Goal: Task Accomplishment & Management: Manage account settings

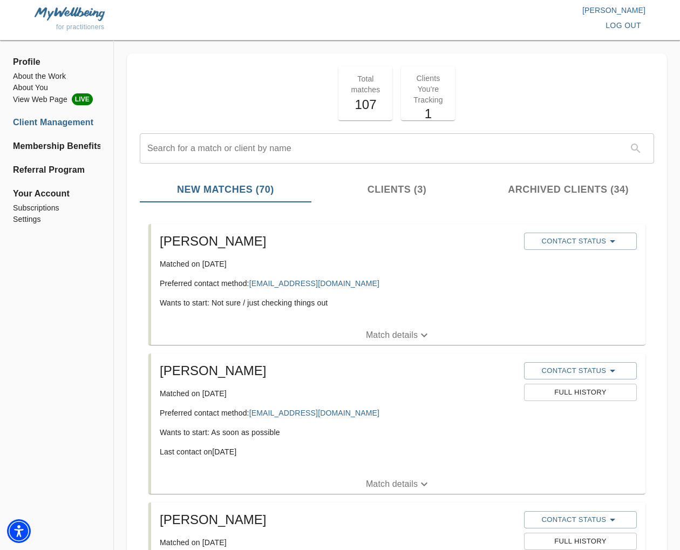
click at [396, 335] on p "Match details" at bounding box center [392, 335] width 52 height 13
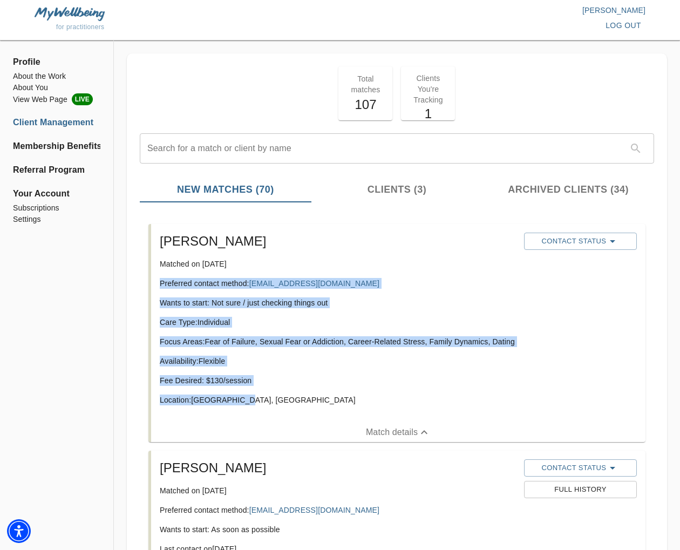
drag, startPoint x: 248, startPoint y: 410, endPoint x: 201, endPoint y: 289, distance: 129.9
click at [144, 282] on li "[PERSON_NAME] Matched on [DATE] Preferred contact method: [EMAIL_ADDRESS][DOMAI…" at bounding box center [397, 333] width 514 height 227
copy div "Preferred contact method: [EMAIL_ADDRESS][DOMAIN_NAME] Wants to start: Not sure…"
click at [391, 312] on div "[PERSON_NAME] Matched on [DATE] Preferred contact method: [EMAIL_ADDRESS][DOMAI…" at bounding box center [337, 323] width 364 height 190
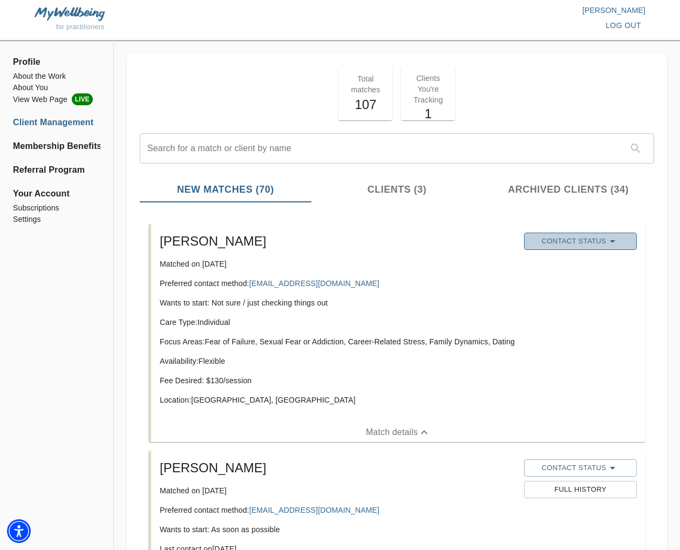
click at [576, 244] on span "Contact Status" at bounding box center [580, 241] width 102 height 13
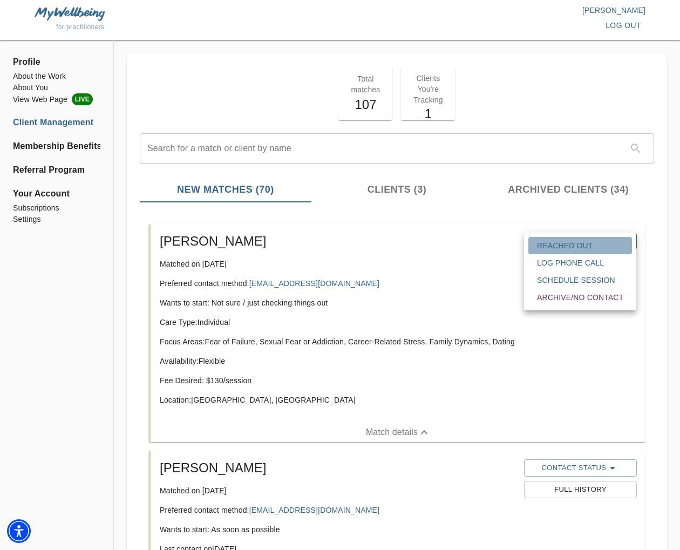
click at [576, 244] on span "Reached Out" at bounding box center [580, 245] width 86 height 11
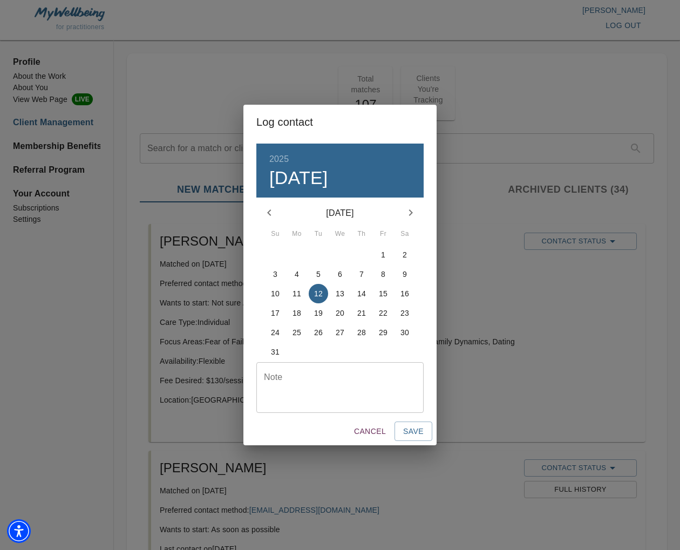
click at [338, 392] on textarea at bounding box center [340, 387] width 152 height 31
type textarea "initial email response sent"
drag, startPoint x: 406, startPoint y: 424, endPoint x: 438, endPoint y: 436, distance: 34.2
click at [410, 426] on button "Save" at bounding box center [413, 431] width 38 height 20
